Goal: Task Accomplishment & Management: Use online tool/utility

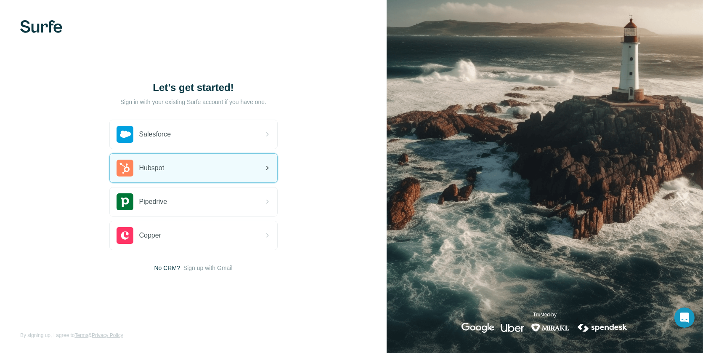
click at [184, 178] on div "Hubspot" at bounding box center [193, 168] width 167 height 29
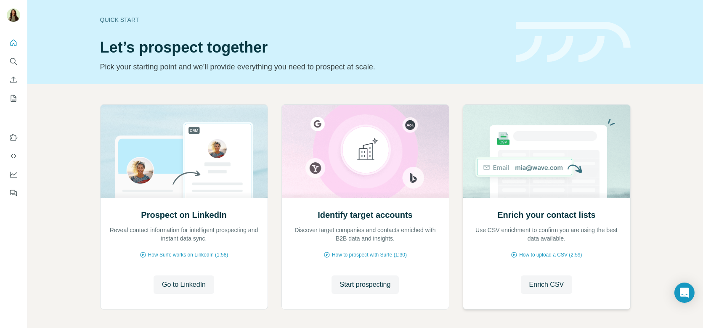
scroll to position [35, 0]
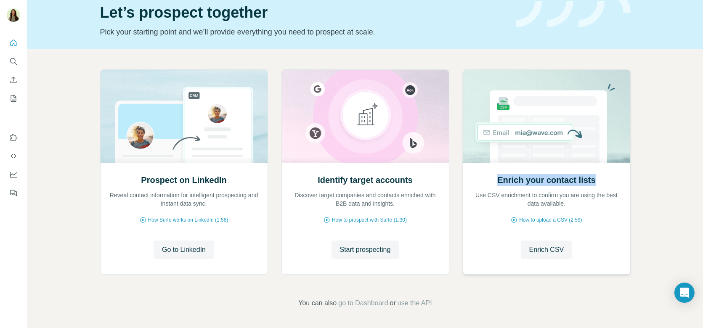
drag, startPoint x: 498, startPoint y: 174, endPoint x: 599, endPoint y: 173, distance: 101.0
click at [599, 174] on div "Enrich your contact lists Use CSV enrichment to confirm you are using the best …" at bounding box center [547, 191] width 150 height 34
click at [590, 183] on h2 "Enrich your contact lists" at bounding box center [546, 180] width 98 height 12
click at [533, 252] on span "Enrich CSV" at bounding box center [546, 250] width 35 height 10
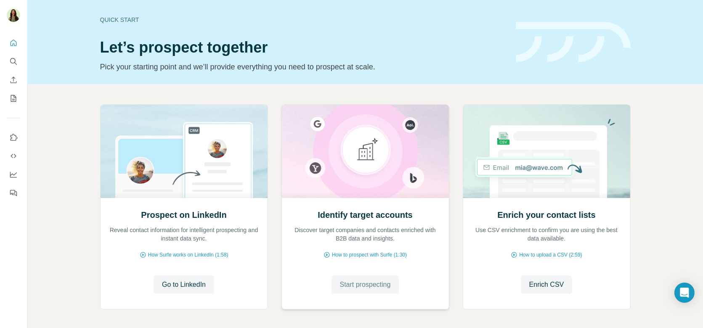
click at [341, 284] on span "Start prospecting" at bounding box center [365, 285] width 51 height 10
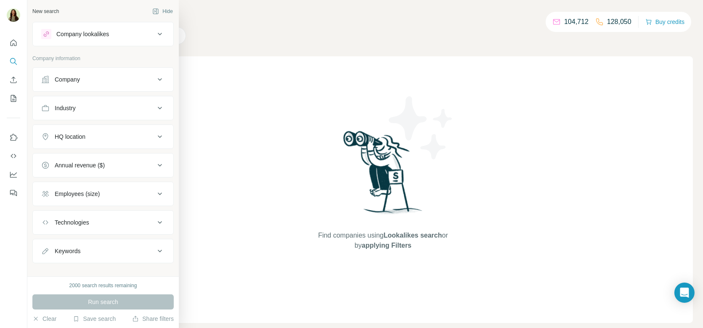
click at [77, 83] on button "Company" at bounding box center [103, 79] width 141 height 20
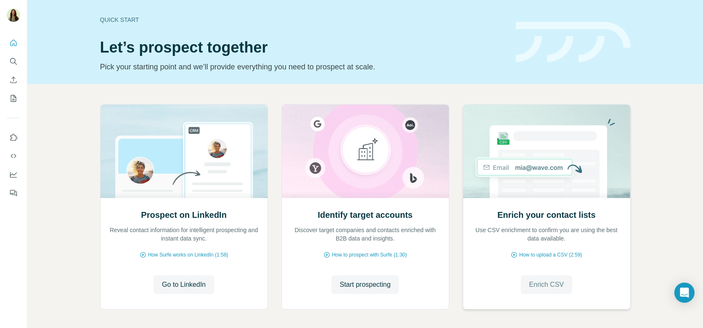
click at [528, 278] on button "Enrich CSV" at bounding box center [547, 285] width 52 height 19
click at [373, 281] on span "Start prospecting" at bounding box center [365, 285] width 51 height 10
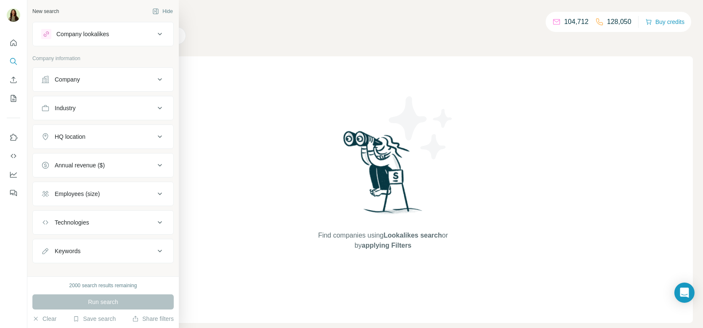
click at [60, 85] on button "Company" at bounding box center [103, 79] width 141 height 20
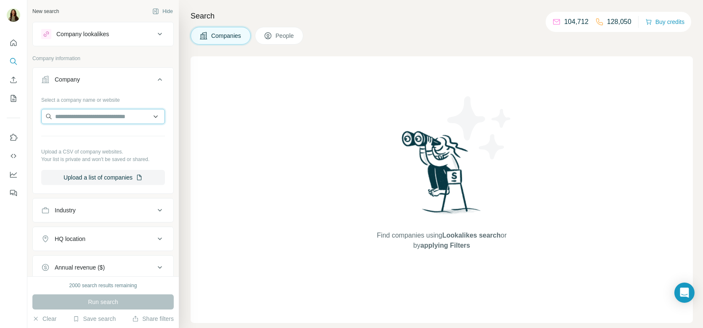
click at [74, 121] on input "text" at bounding box center [103, 116] width 124 height 15
paste input "******"
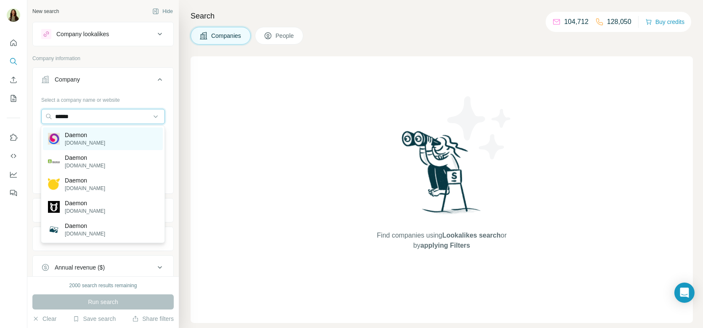
type input "******"
click at [96, 132] on div "Daemon [DOMAIN_NAME]" at bounding box center [103, 138] width 120 height 23
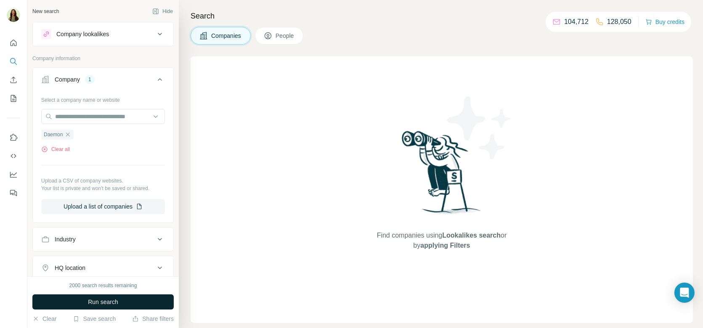
click at [101, 301] on span "Run search" at bounding box center [103, 302] width 30 height 8
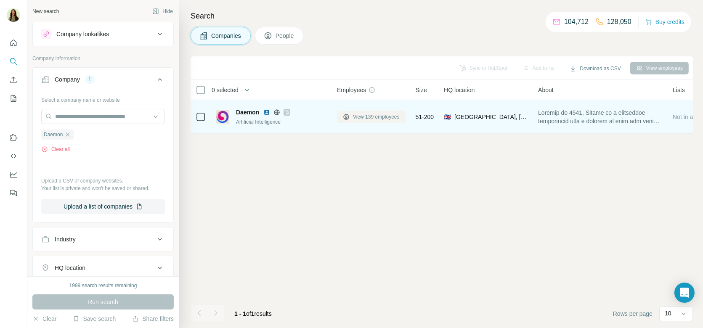
click at [363, 115] on span "View 139 employees" at bounding box center [376, 117] width 47 height 8
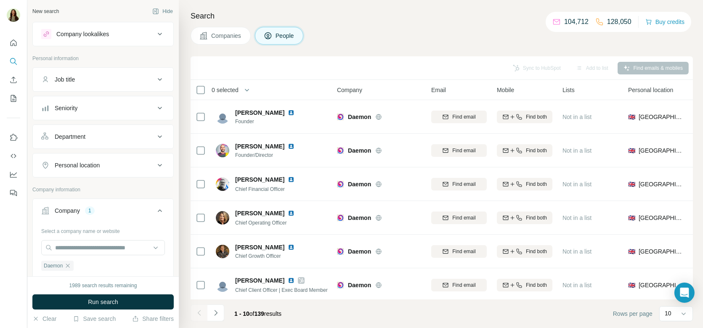
click at [98, 77] on div "Job title" at bounding box center [98, 79] width 114 height 8
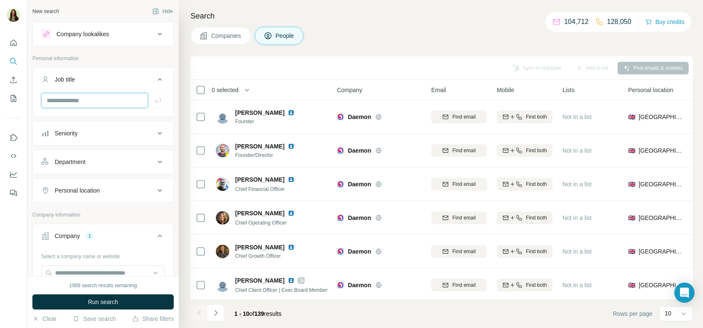
click at [84, 106] on input "text" at bounding box center [94, 100] width 107 height 15
click at [69, 84] on button "Job title" at bounding box center [103, 81] width 141 height 24
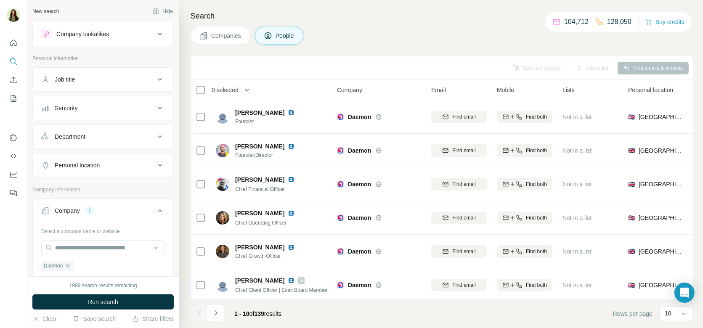
click at [107, 162] on div "Personal location" at bounding box center [98, 165] width 114 height 8
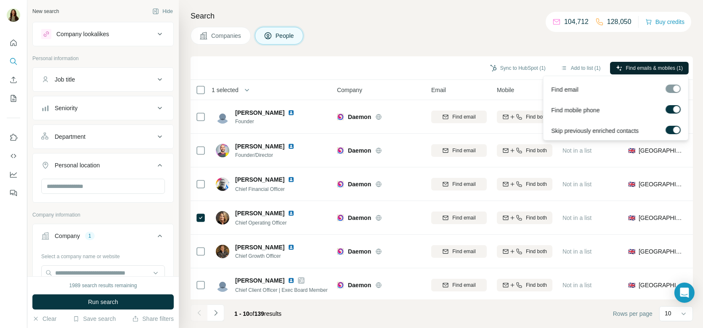
click at [651, 69] on span "Find emails & mobiles (1)" at bounding box center [654, 68] width 57 height 8
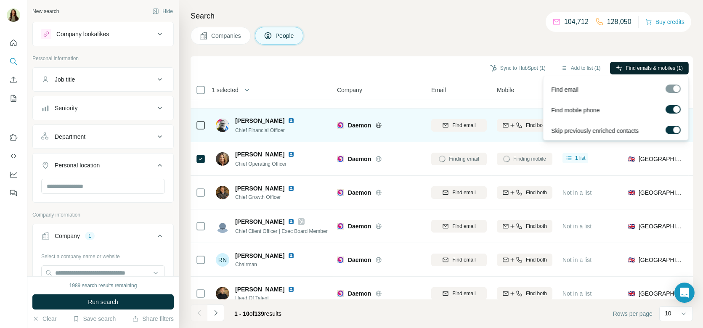
scroll to position [69, 0]
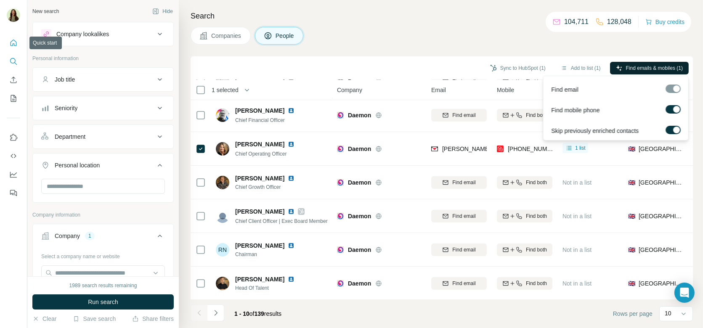
click at [18, 40] on button "Quick start" at bounding box center [13, 42] width 13 height 15
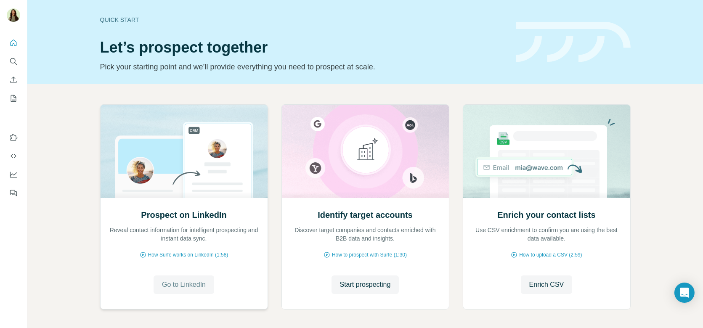
click at [191, 284] on span "Go to LinkedIn" at bounding box center [184, 285] width 44 height 10
click at [383, 279] on button "Start prospecting" at bounding box center [366, 285] width 68 height 19
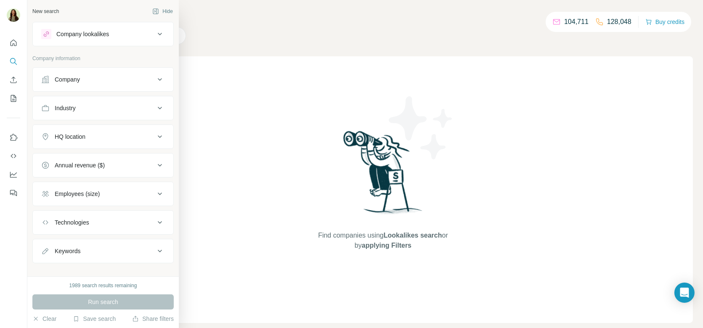
click at [85, 34] on div "Company lookalikes" at bounding box center [82, 34] width 53 height 8
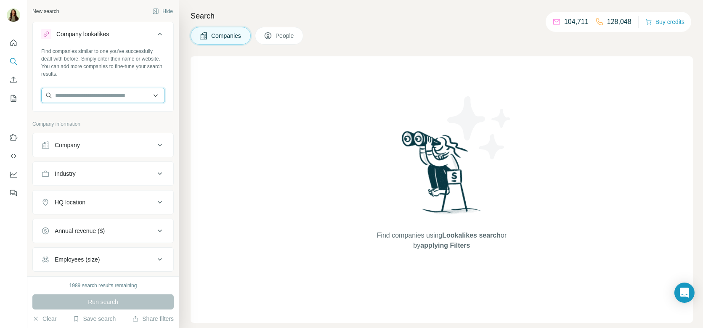
click at [105, 99] on input "text" at bounding box center [103, 95] width 124 height 15
paste input "******"
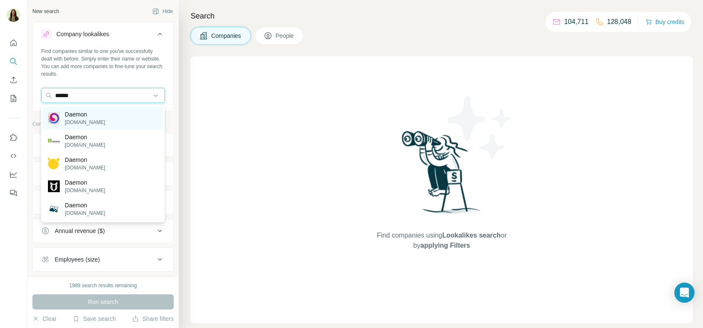
type input "******"
click at [104, 126] on div "Daemon [DOMAIN_NAME]" at bounding box center [103, 118] width 120 height 23
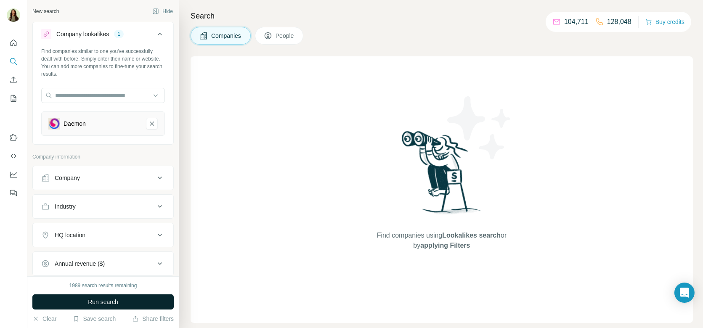
click at [110, 299] on span "Run search" at bounding box center [103, 302] width 30 height 8
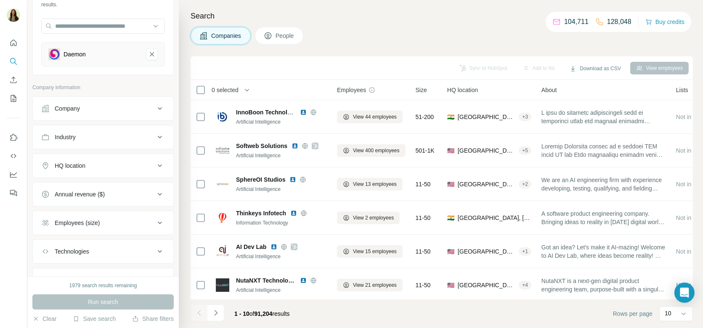
scroll to position [70, 0]
click at [98, 167] on div "HQ location" at bounding box center [98, 165] width 114 height 8
click at [85, 186] on input "text" at bounding box center [103, 186] width 124 height 15
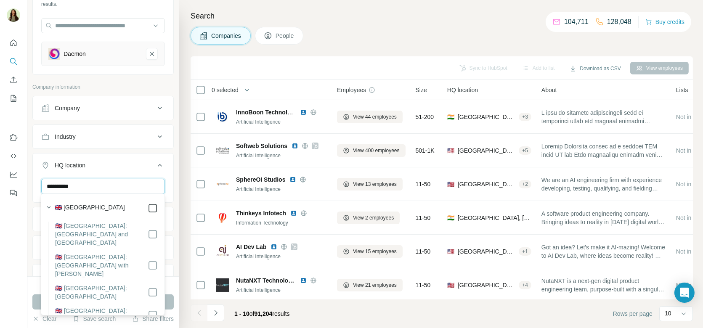
type input "**********"
click at [36, 300] on button "Run search" at bounding box center [102, 302] width 141 height 15
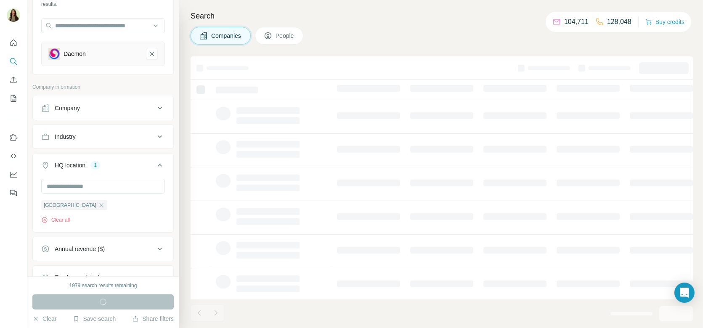
scroll to position [161, 0]
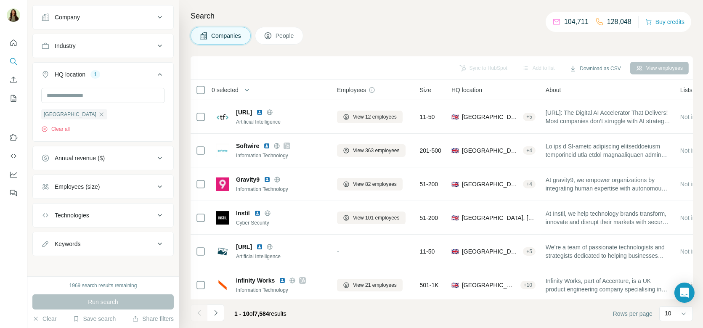
click at [275, 40] on button "People" at bounding box center [279, 36] width 49 height 18
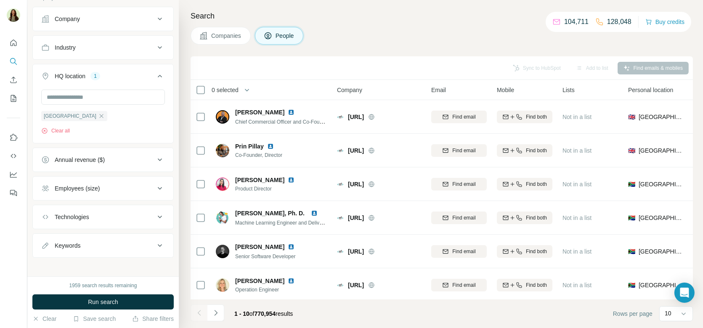
click at [206, 90] on div "0 selected" at bounding box center [222, 90] width 33 height 8
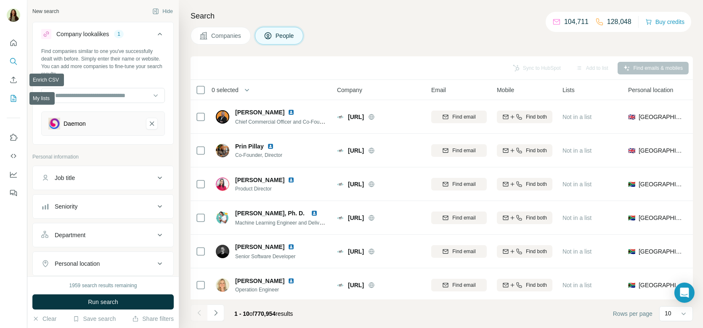
click at [12, 98] on icon "My lists" at bounding box center [13, 98] width 8 height 8
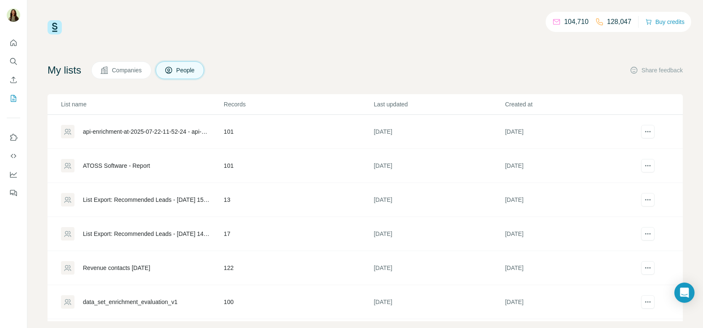
click at [101, 167] on div "ATOSS Software - Report" at bounding box center [116, 166] width 67 height 8
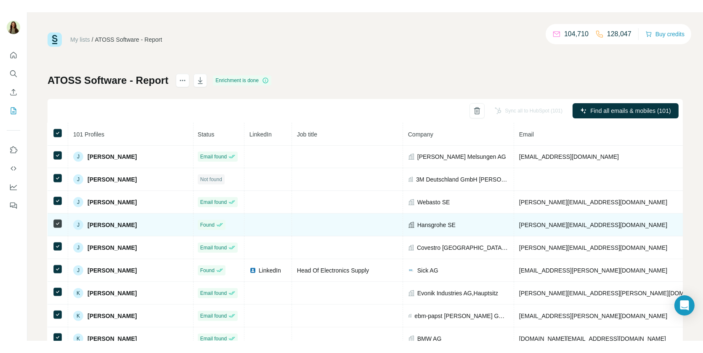
scroll to position [781, 1]
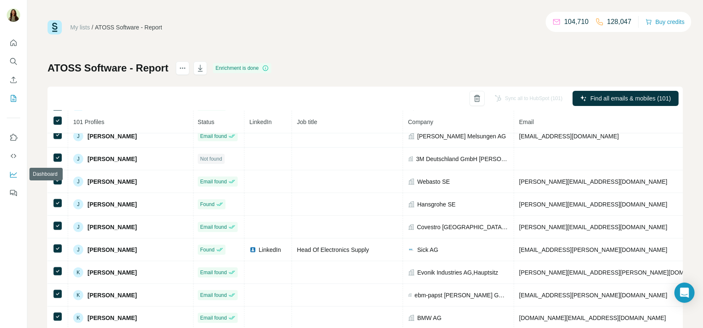
click at [16, 170] on icon "Dashboard" at bounding box center [13, 174] width 8 height 8
